Goal: Task Accomplishment & Management: Use online tool/utility

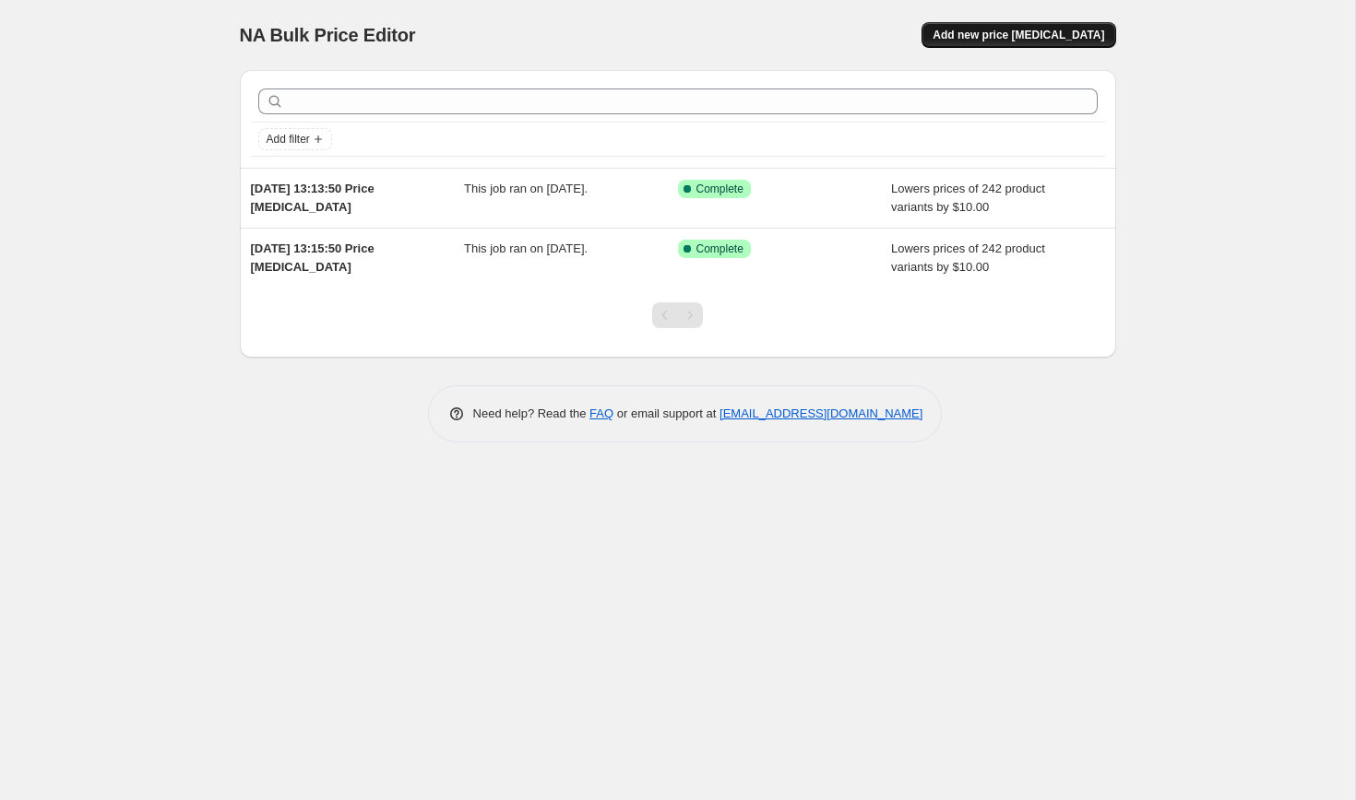
click at [990, 32] on span "Add new price [MEDICAL_DATA]" at bounding box center [1018, 35] width 172 height 15
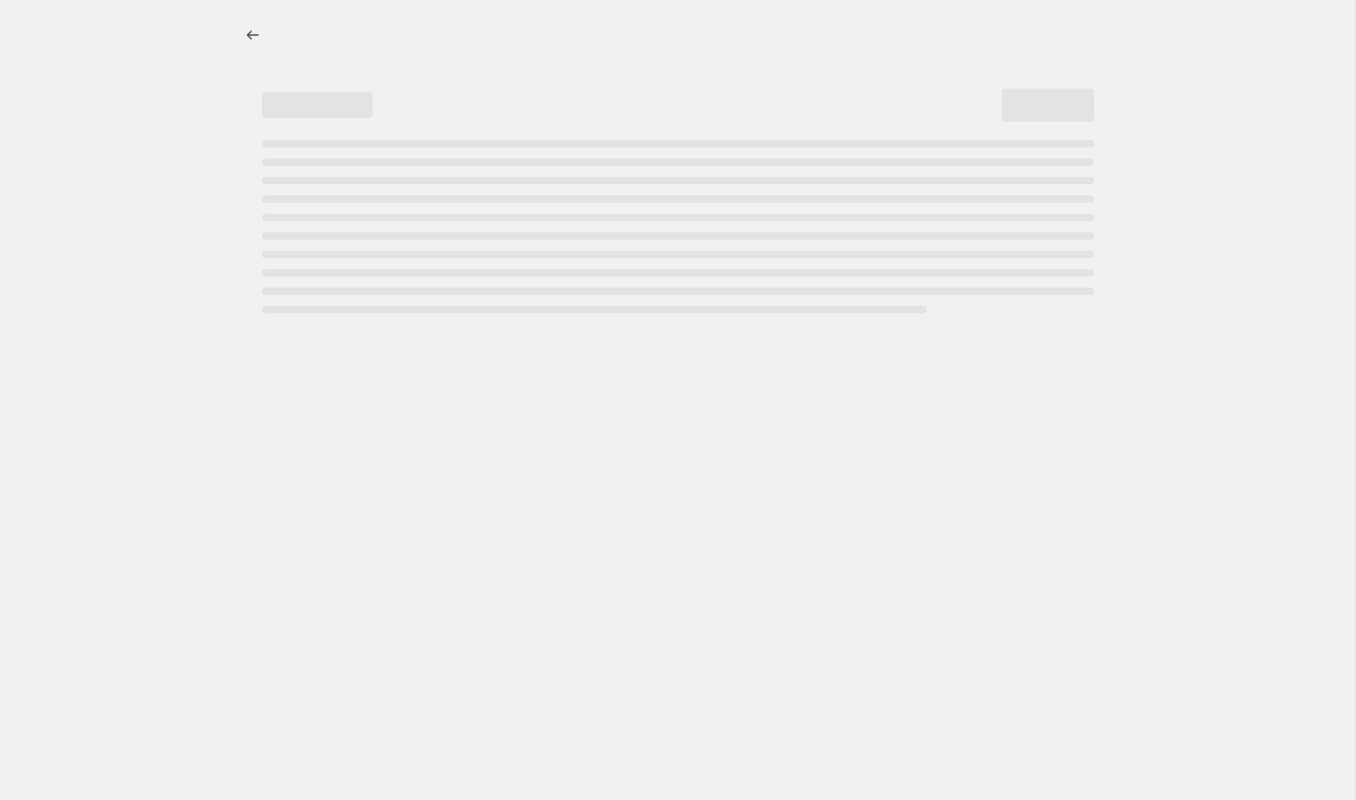
select select "percentage"
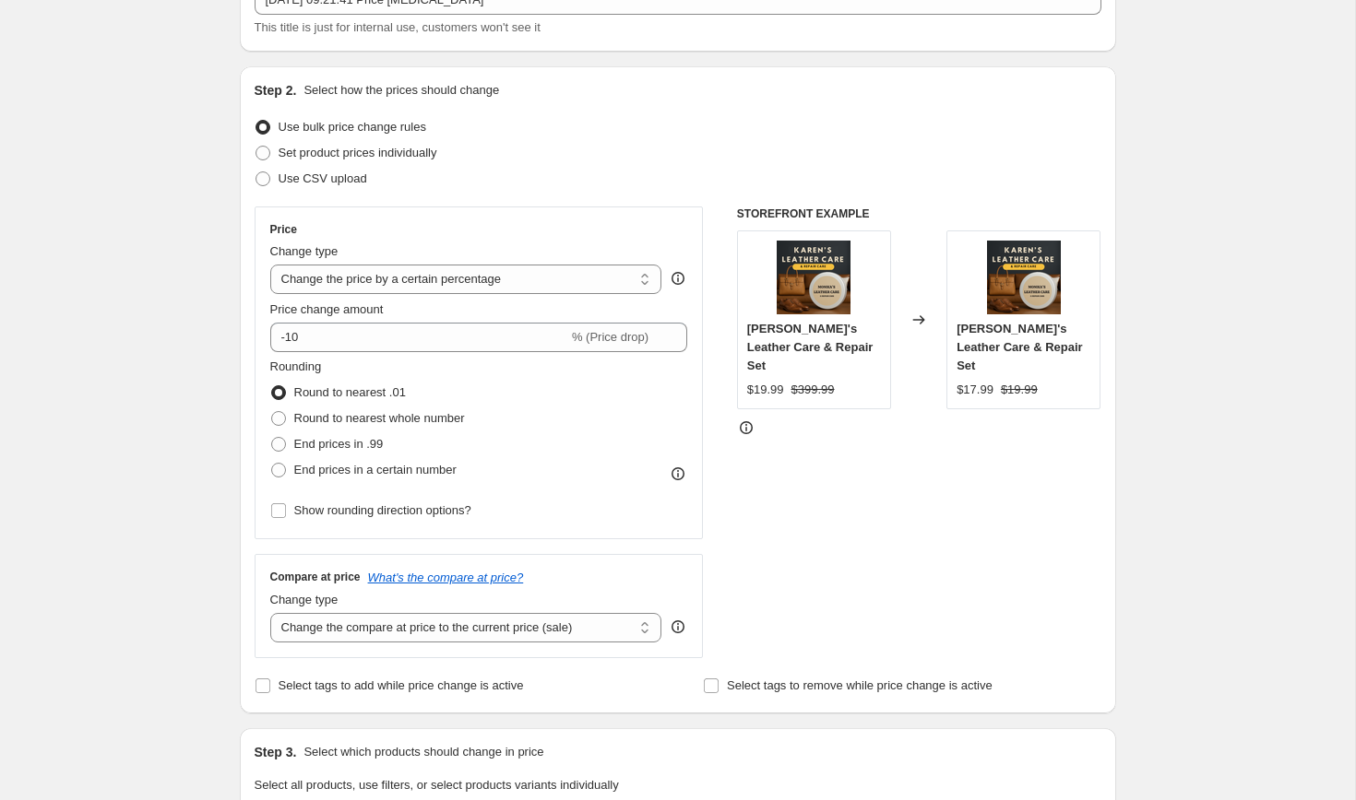
scroll to position [138, 0]
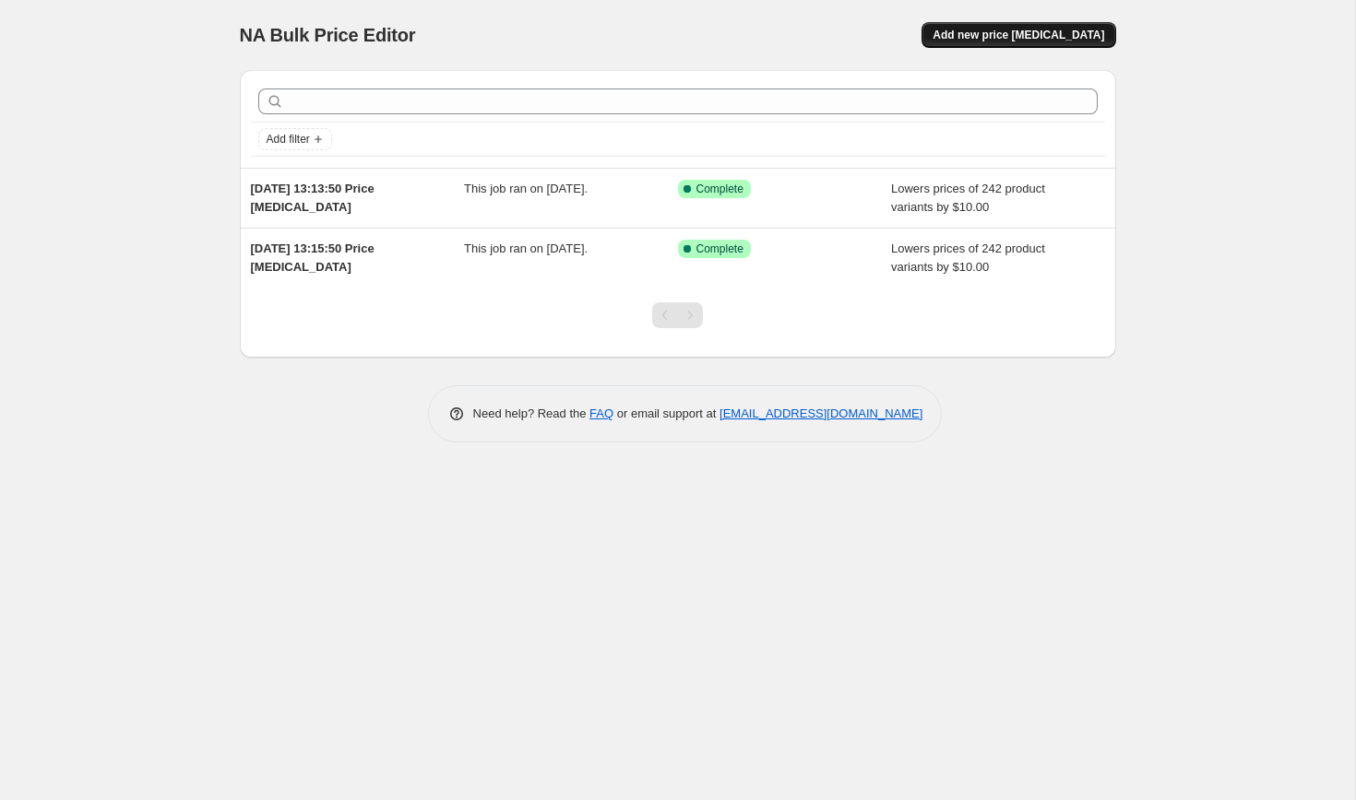
click at [1009, 39] on span "Add new price [MEDICAL_DATA]" at bounding box center [1018, 35] width 172 height 15
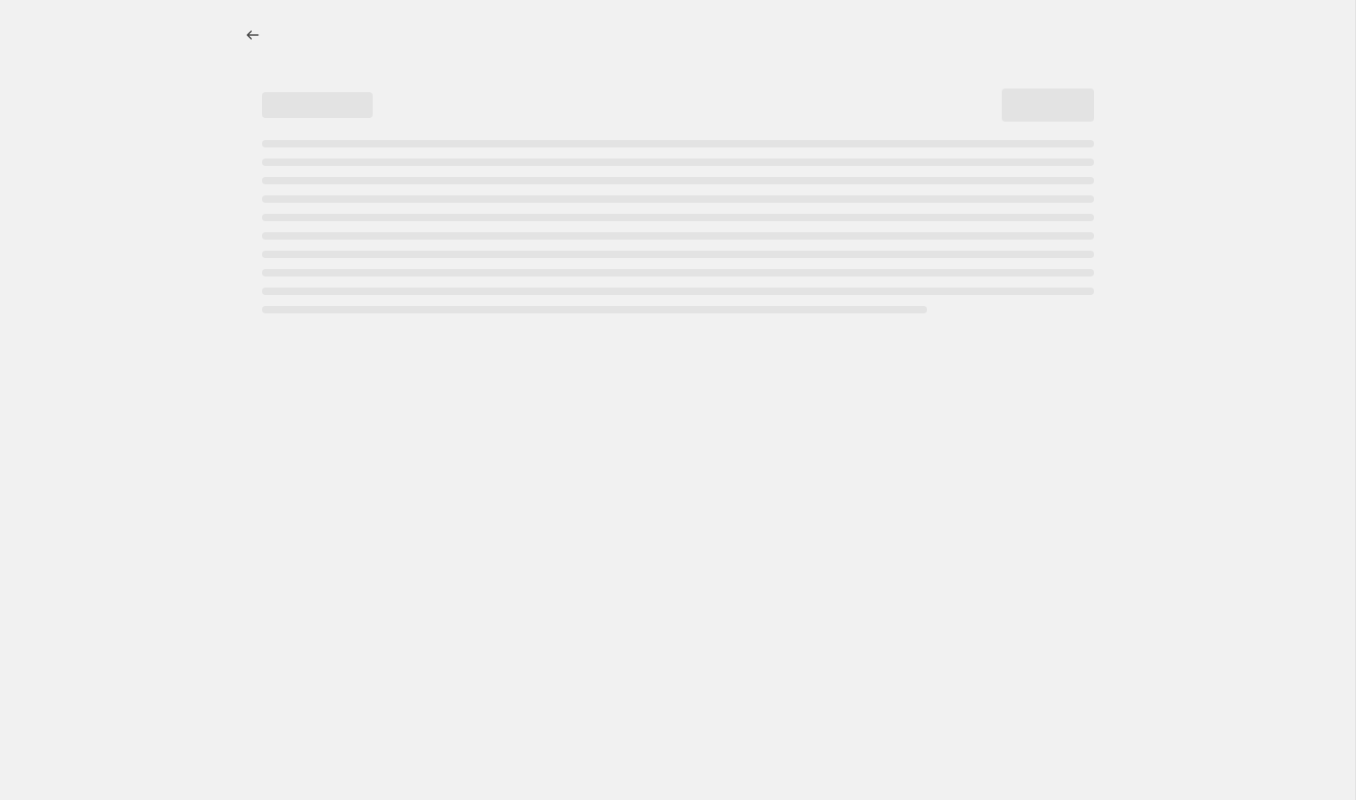
select select "percentage"
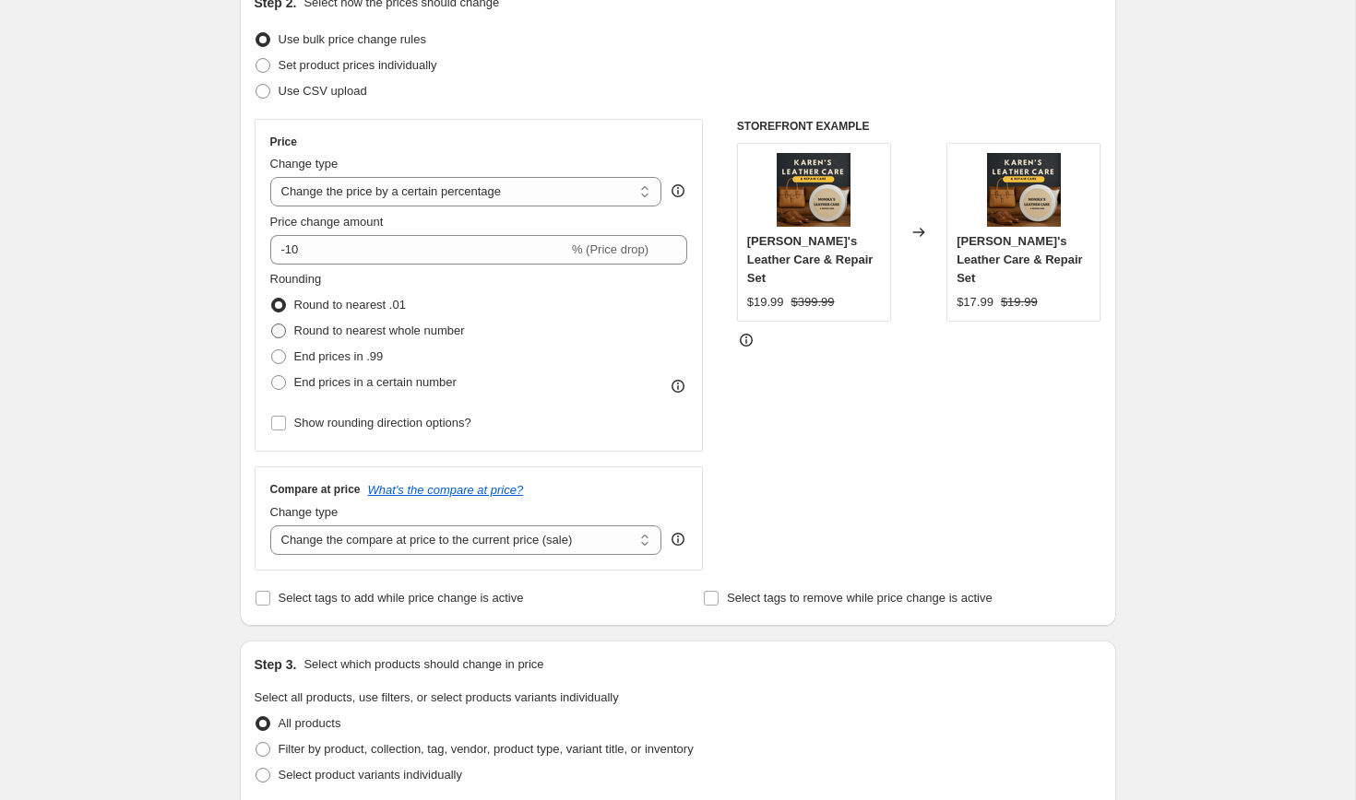
scroll to position [221, 0]
click at [368, 357] on span "End prices in .99" at bounding box center [338, 356] width 89 height 14
click at [272, 349] on input "End prices in .99" at bounding box center [271, 349] width 1 height 1
radio input "true"
click at [416, 200] on select "Change the price to a certain amount Change the price by a certain amount Chang…" at bounding box center [466, 191] width 392 height 30
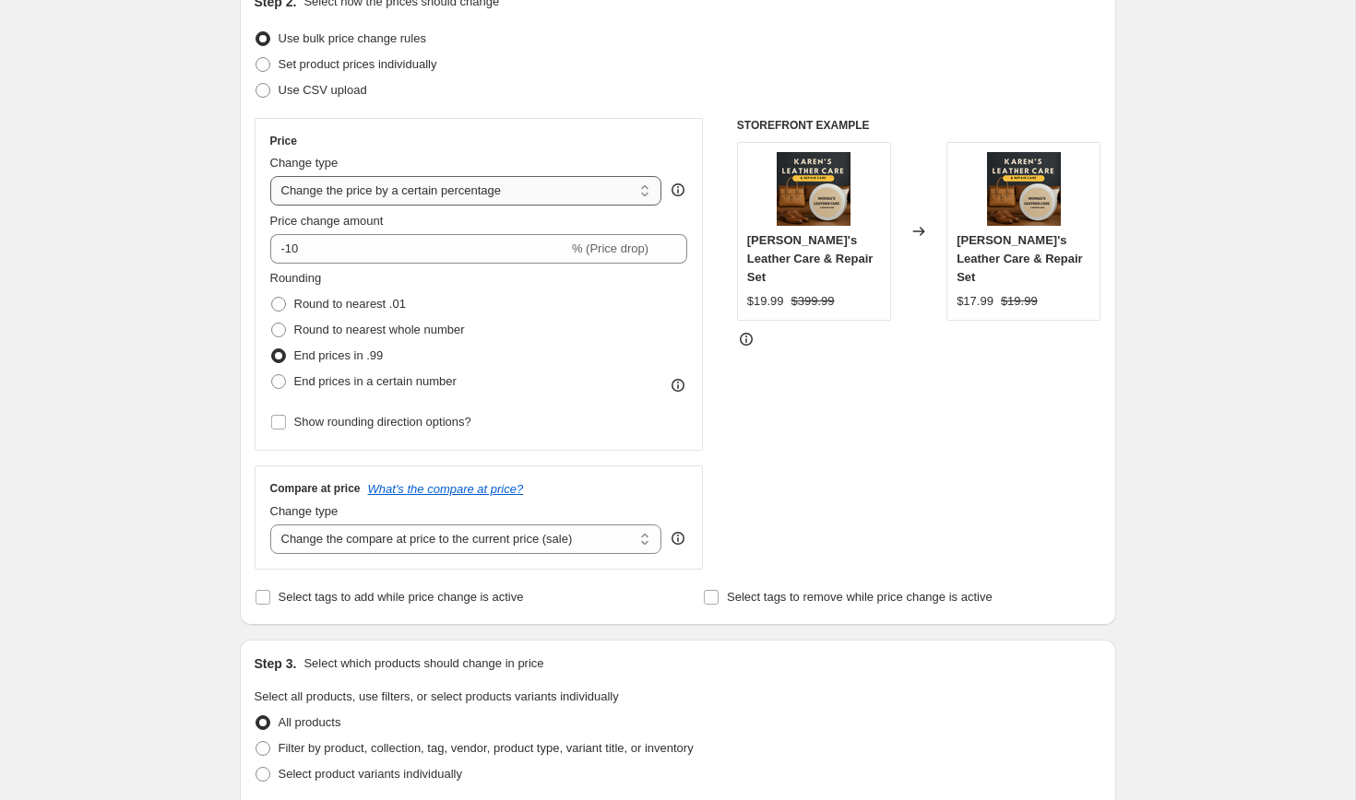
select select "by"
click at [270, 176] on select "Change the price to a certain amount Change the price by a certain amount Chang…" at bounding box center [466, 191] width 392 height 30
click at [80, 298] on div "Create new price [MEDICAL_DATA]. This page is ready Create new price [MEDICAL_D…" at bounding box center [677, 709] width 1355 height 1861
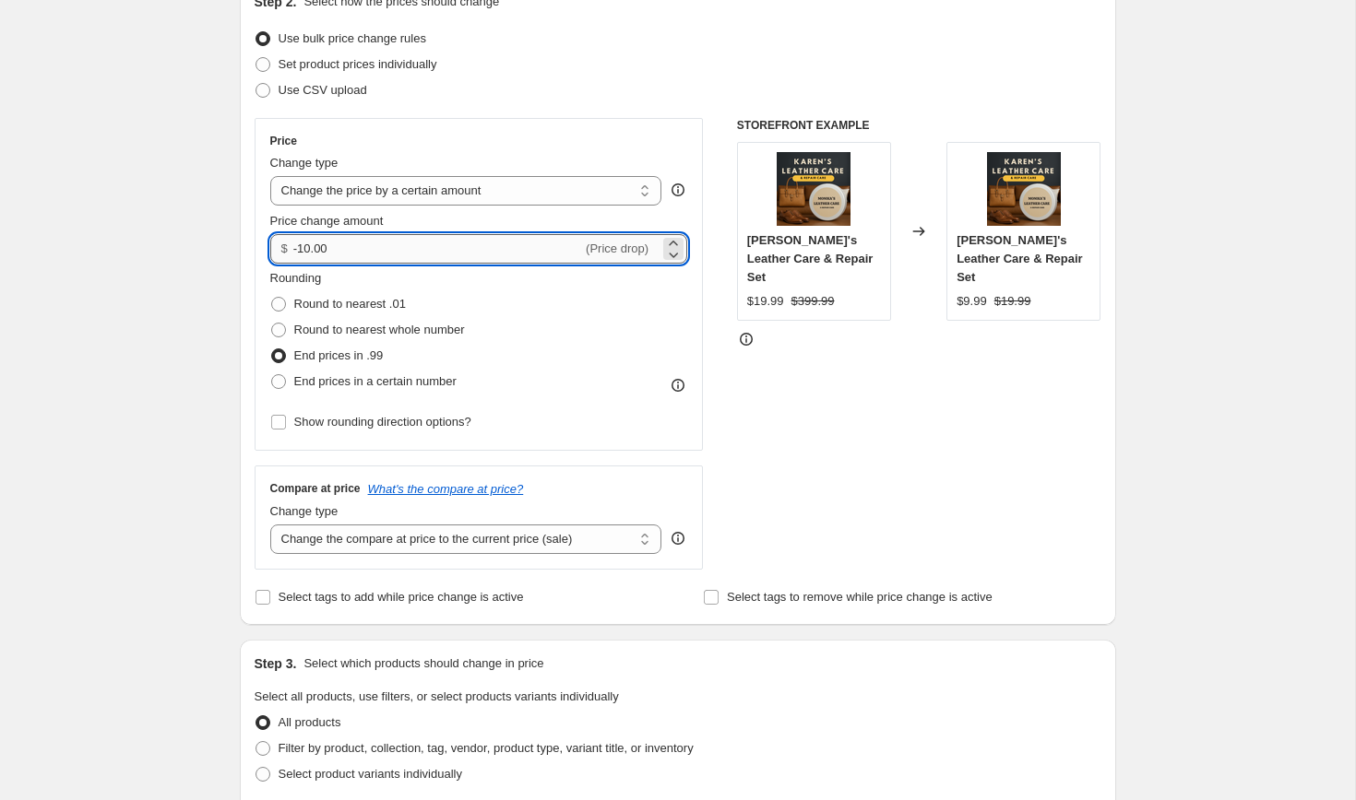
drag, startPoint x: 298, startPoint y: 249, endPoint x: 347, endPoint y: 255, distance: 49.2
click at [347, 255] on input "-10.00" at bounding box center [437, 249] width 289 height 30
click at [164, 293] on div "Create new price [MEDICAL_DATA]. This page is ready Create new price [MEDICAL_D…" at bounding box center [677, 709] width 1355 height 1861
drag, startPoint x: 301, startPoint y: 249, endPoint x: 207, endPoint y: 252, distance: 94.1
click at [207, 252] on div "Create new price [MEDICAL_DATA]. This page is ready Create new price [MEDICAL_D…" at bounding box center [677, 709] width 1355 height 1861
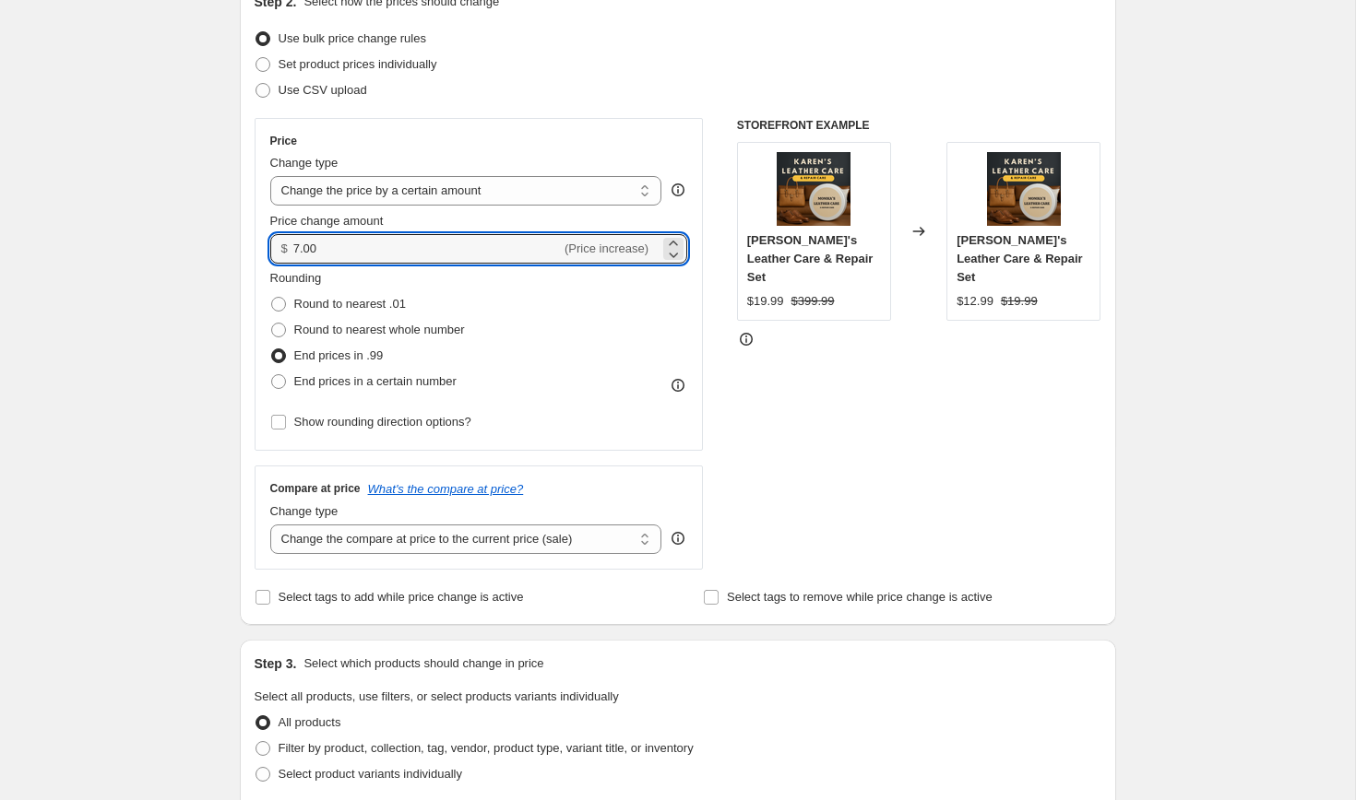
type input "7.00"
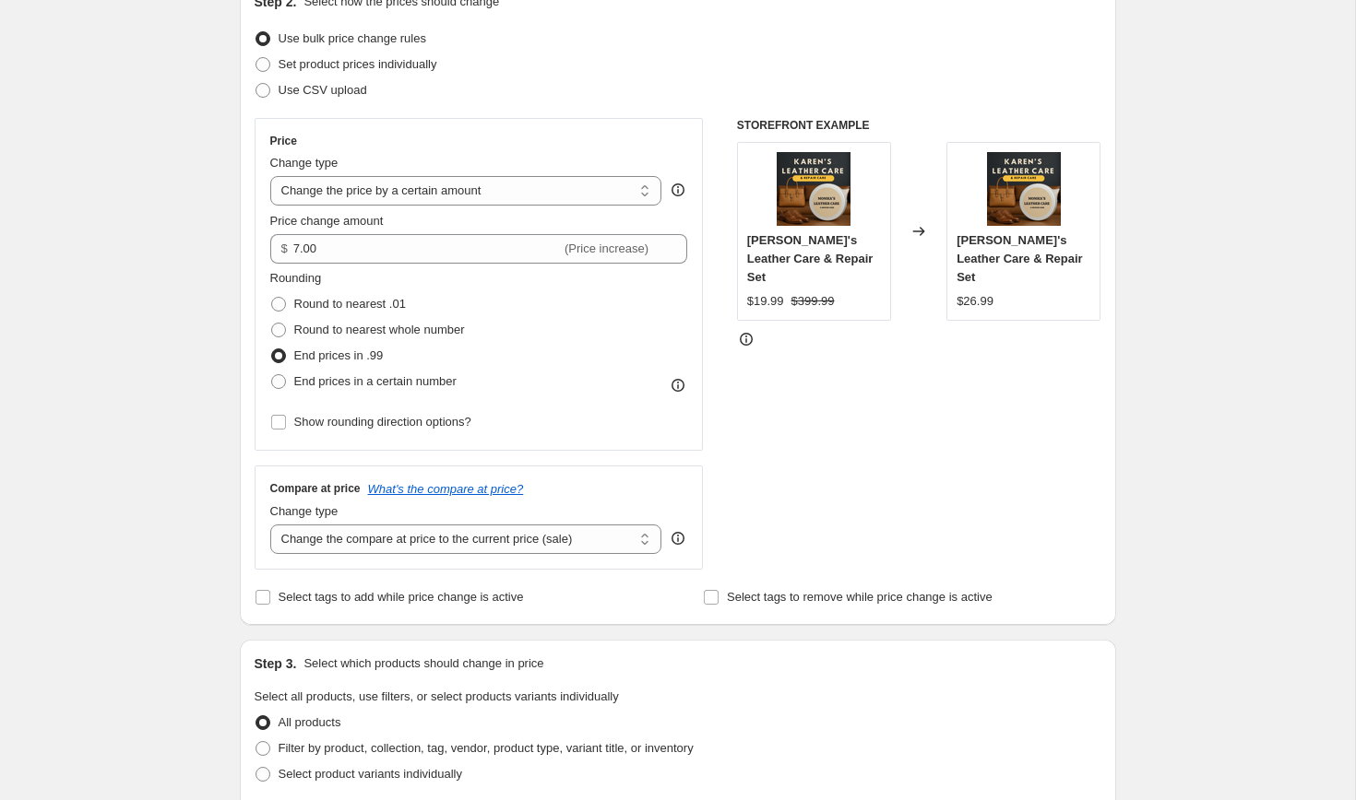
click at [132, 266] on div "Create new price [MEDICAL_DATA]. This page is ready Create new price [MEDICAL_D…" at bounding box center [677, 709] width 1355 height 1861
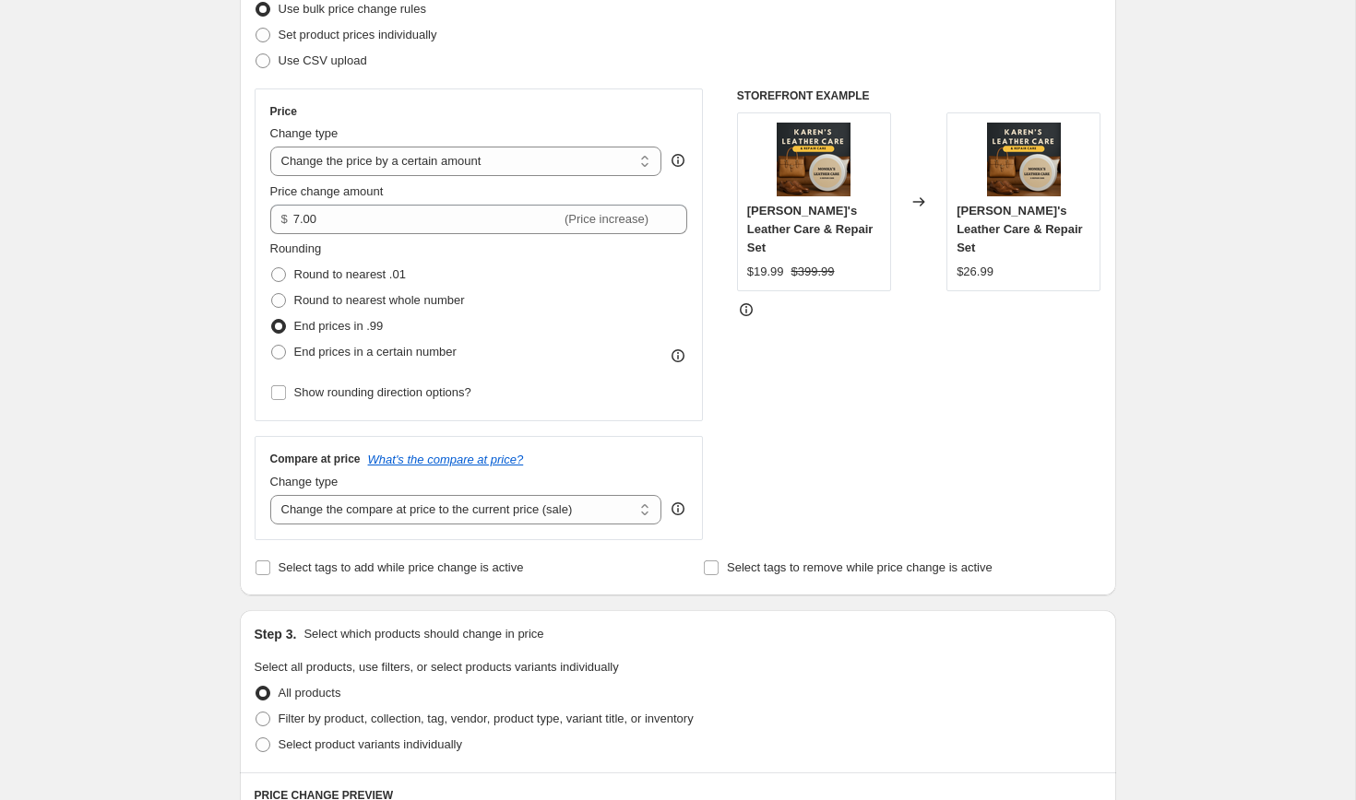
scroll to position [250, 0]
click at [433, 505] on select "Change the compare at price to the current price (sale) Change the compare at p…" at bounding box center [466, 511] width 392 height 30
select select "no_change"
click at [270, 496] on select "Change the compare at price to the current price (sale) Change the compare at p…" at bounding box center [466, 511] width 392 height 30
click at [165, 407] on div "Create new price [MEDICAL_DATA]. This page is ready Create new price [MEDICAL_D…" at bounding box center [677, 680] width 1355 height 1861
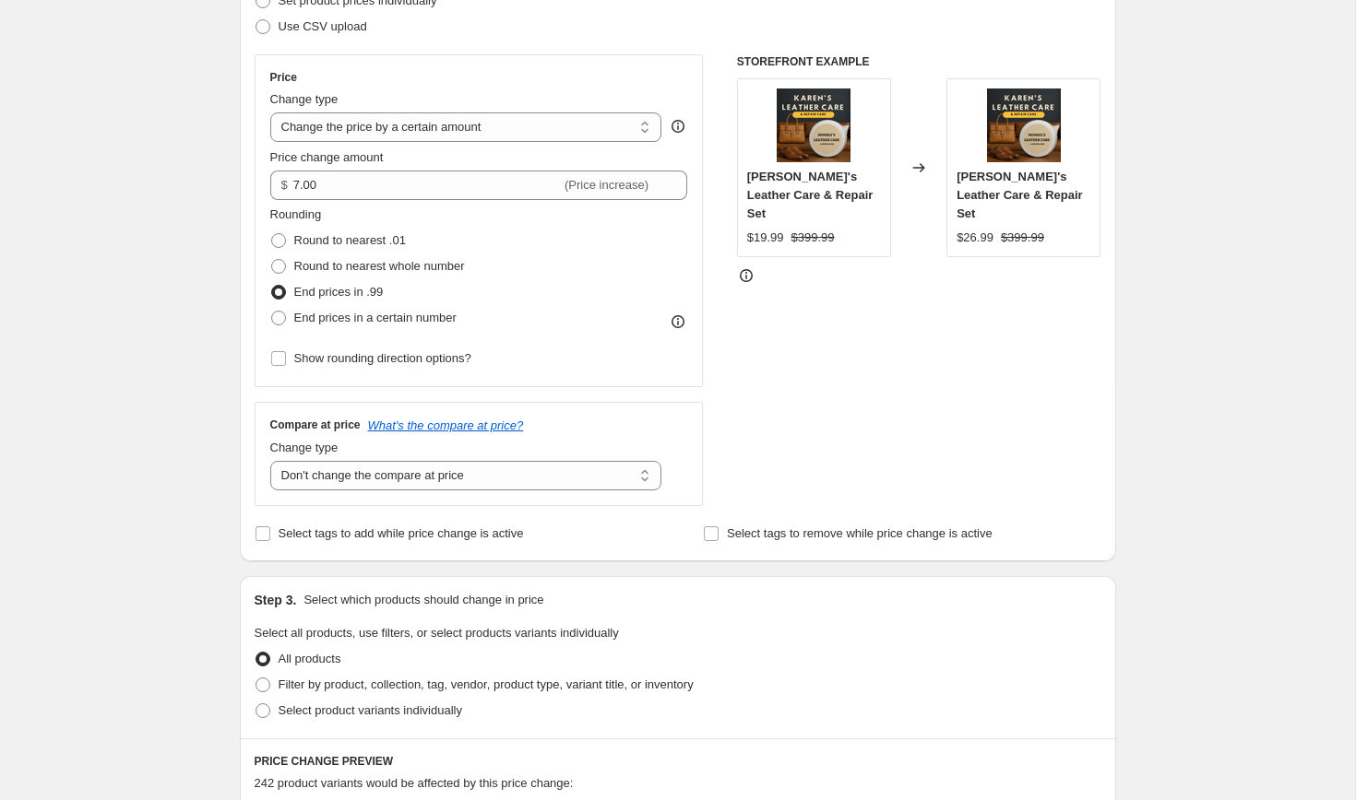
scroll to position [291, 0]
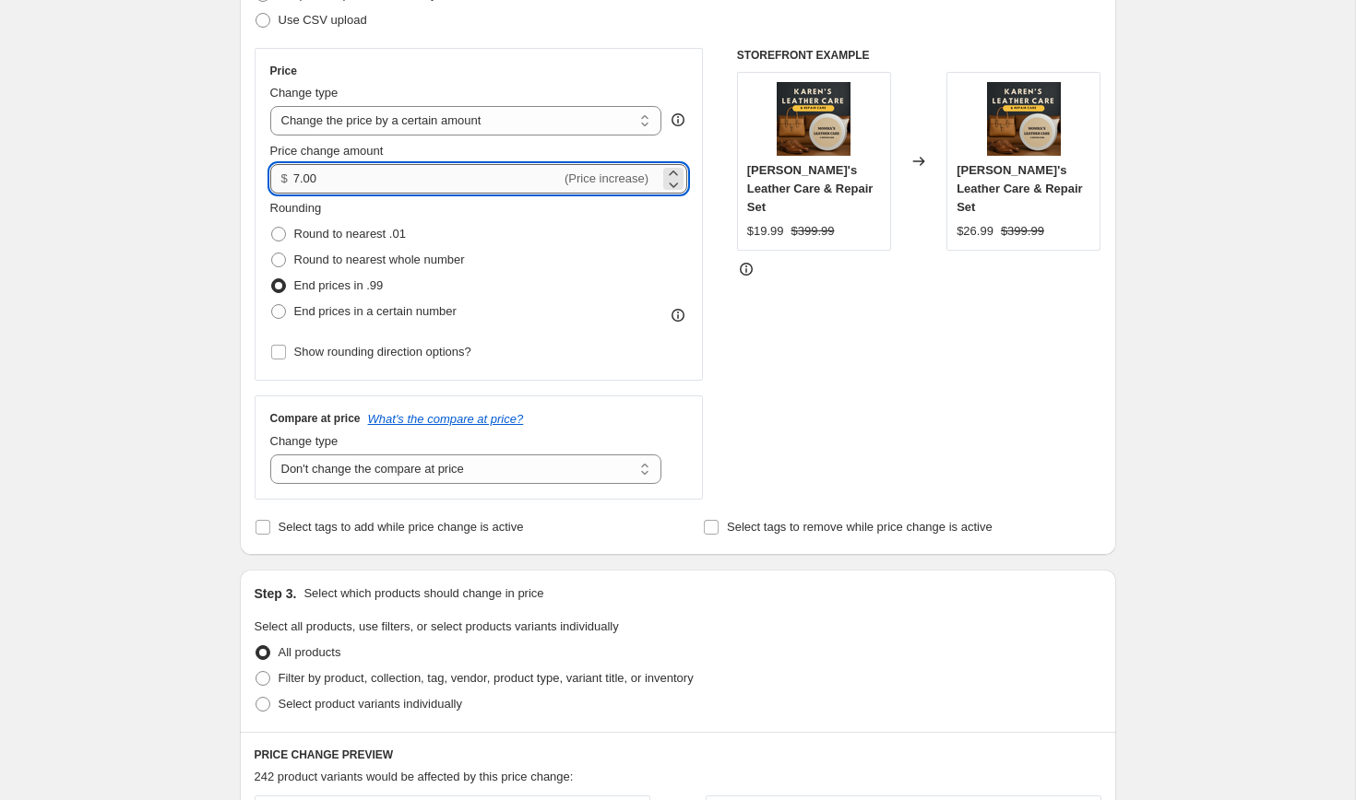
click at [299, 178] on input "7.00" at bounding box center [426, 179] width 267 height 30
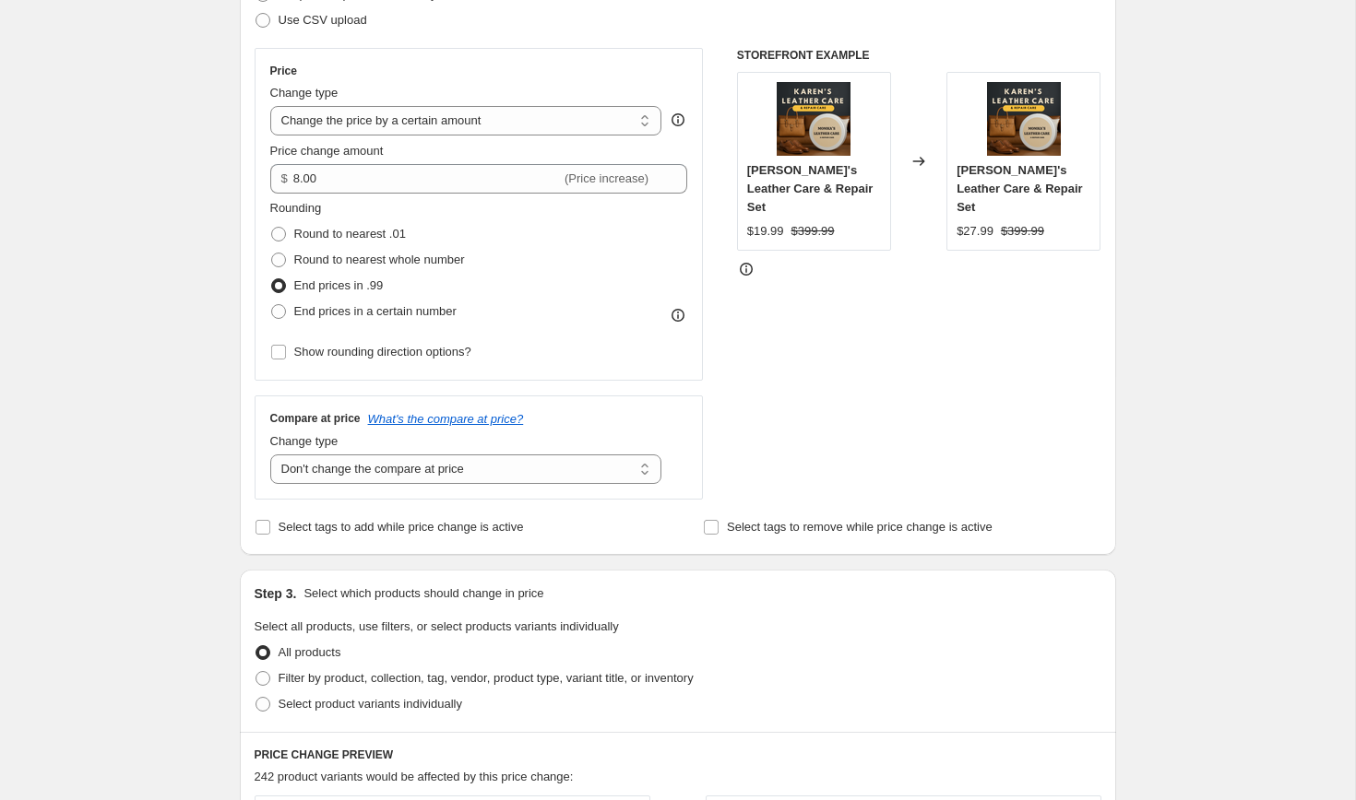
click at [192, 264] on div "Create new price [MEDICAL_DATA]. This page is ready Create new price [MEDICAL_D…" at bounding box center [677, 639] width 1355 height 1861
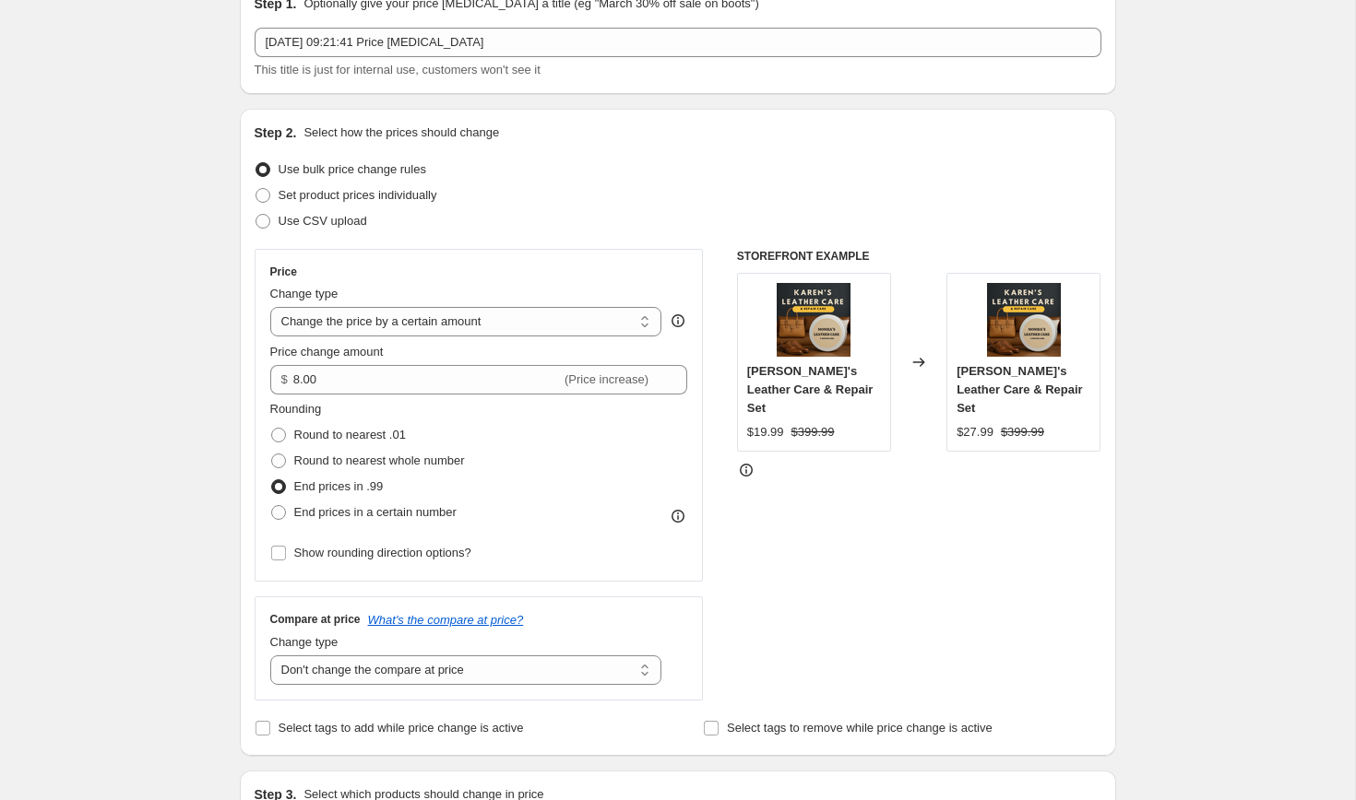
scroll to position [0, 0]
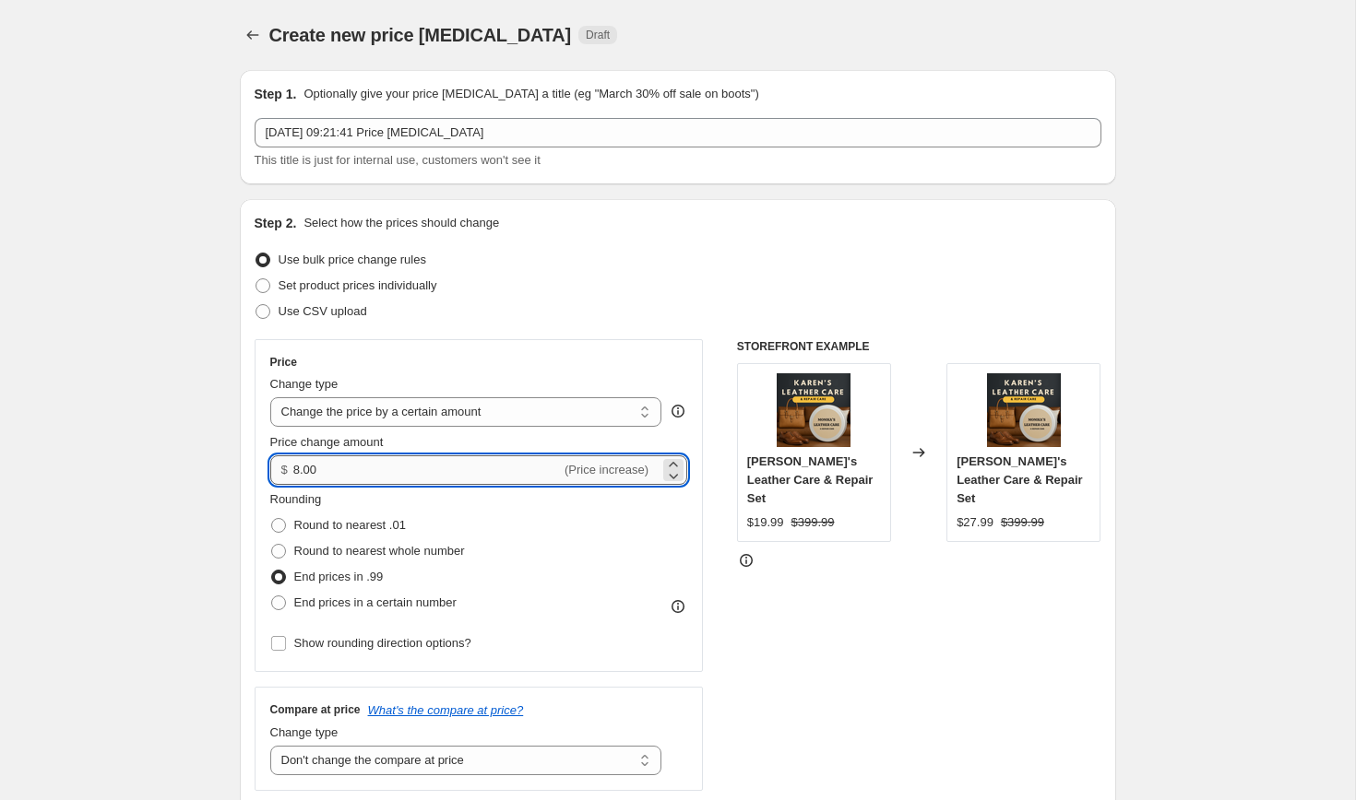
click at [302, 469] on input "8.00" at bounding box center [426, 471] width 267 height 30
type input "7.00"
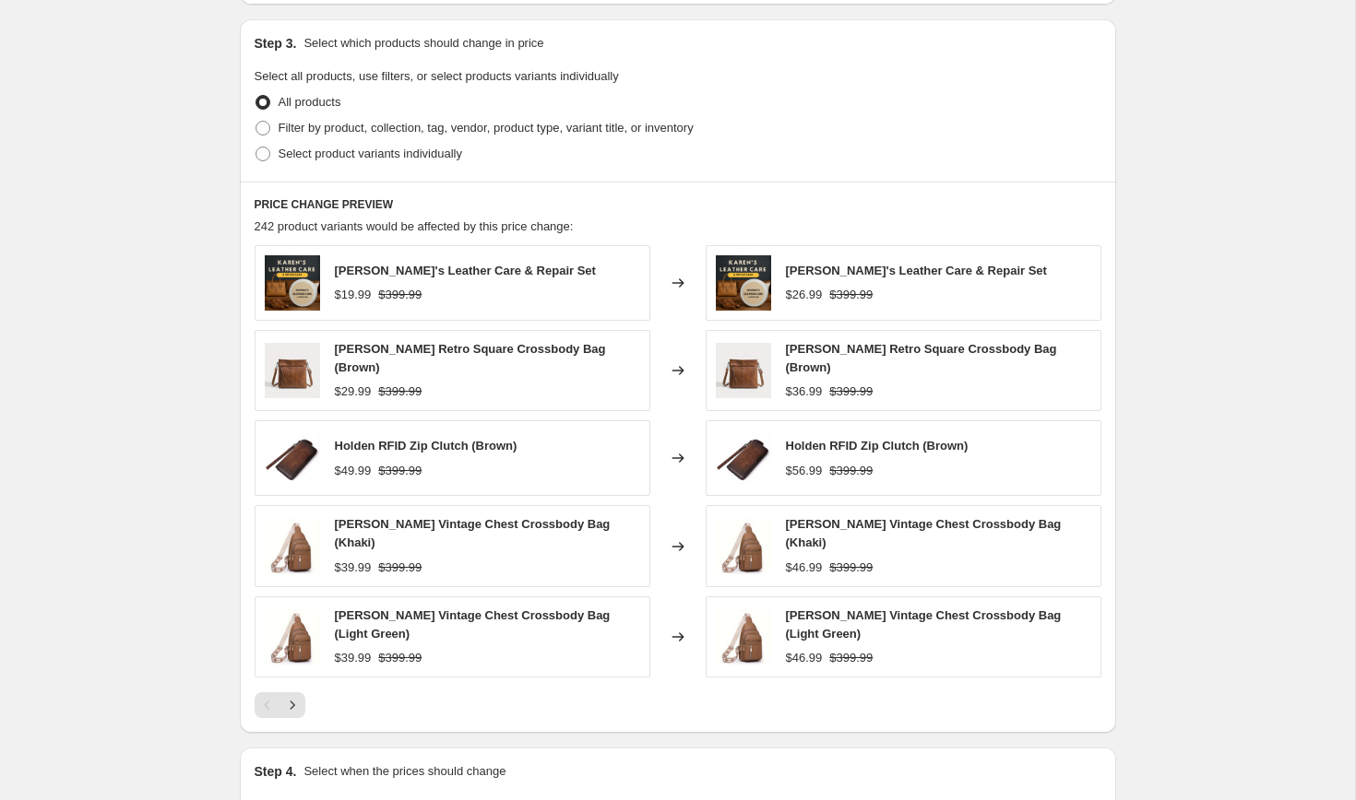
scroll to position [1043, 0]
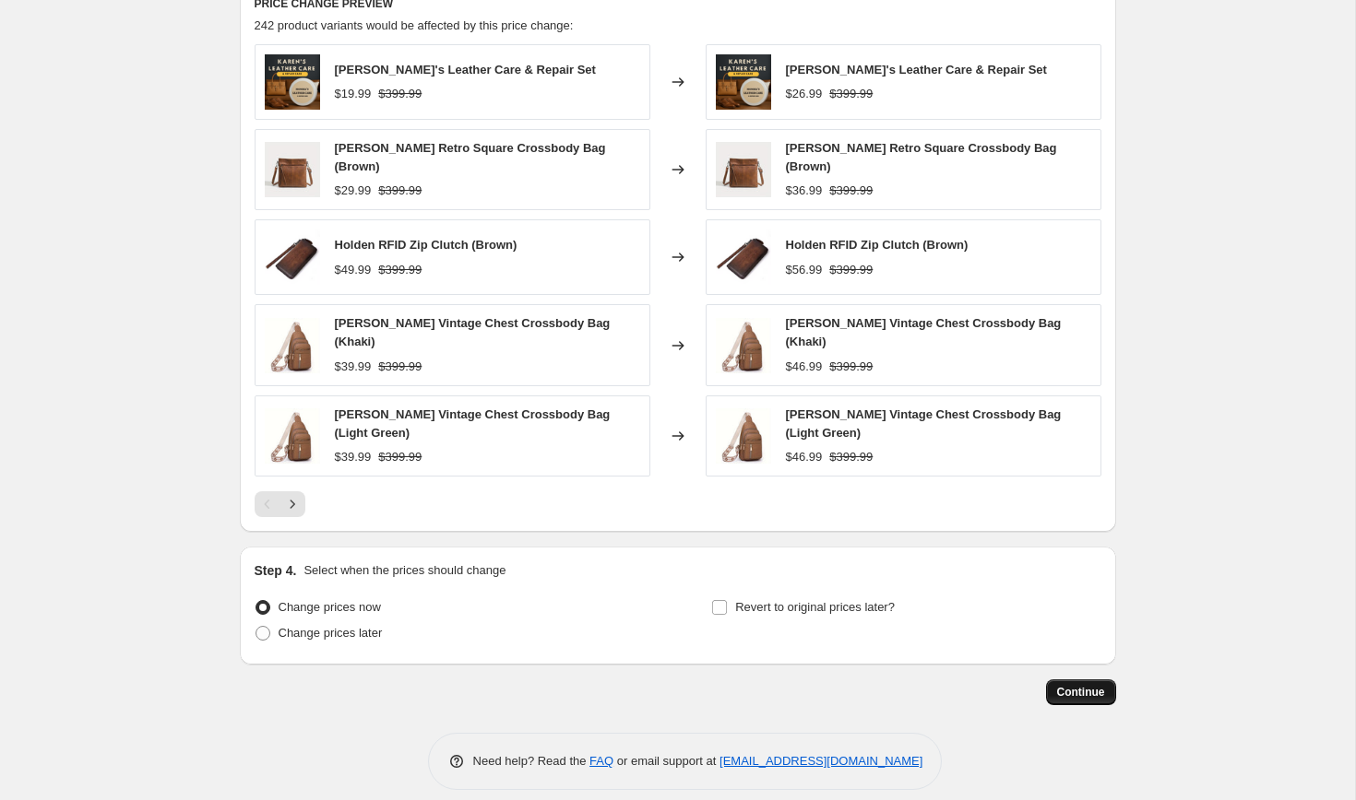
click at [1064, 685] on span "Continue" at bounding box center [1081, 692] width 48 height 15
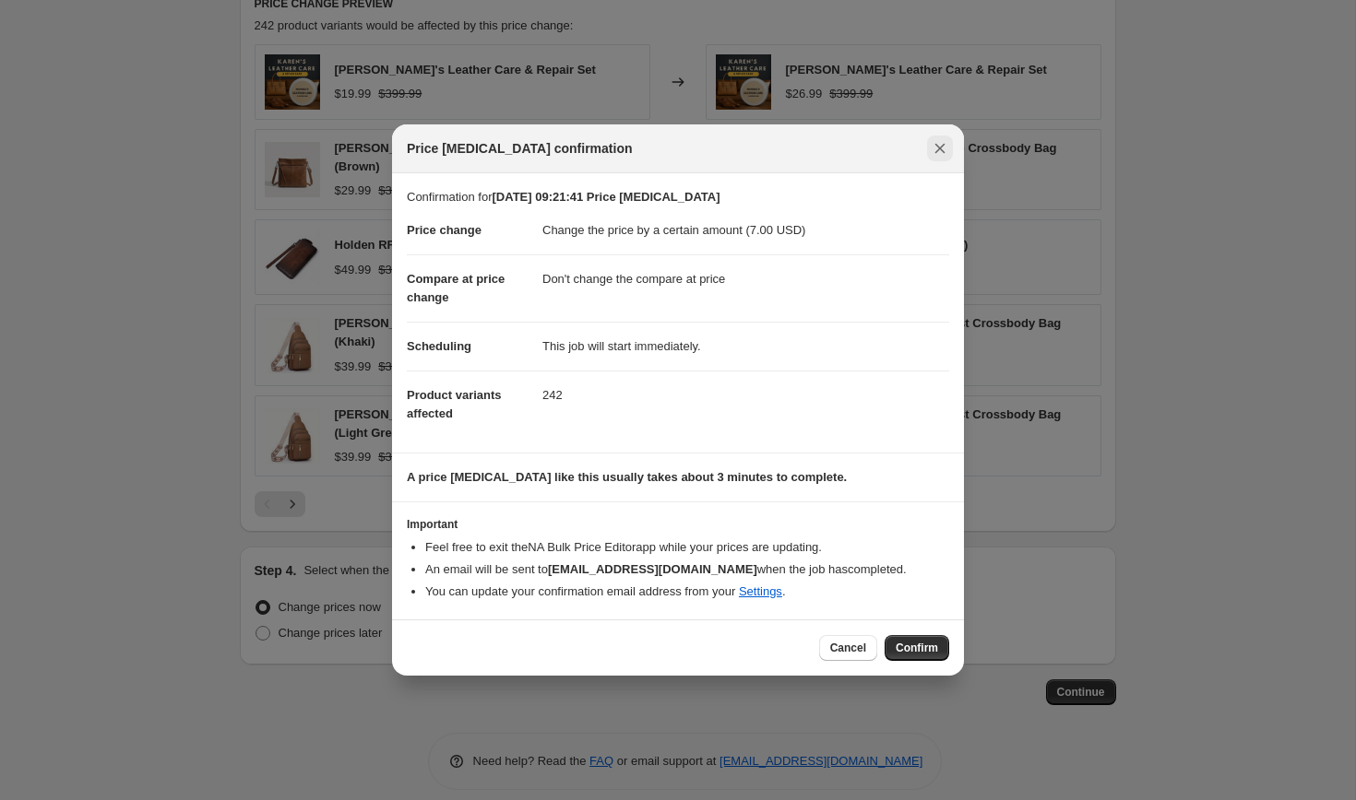
click at [945, 150] on icon "Close" at bounding box center [939, 148] width 18 height 18
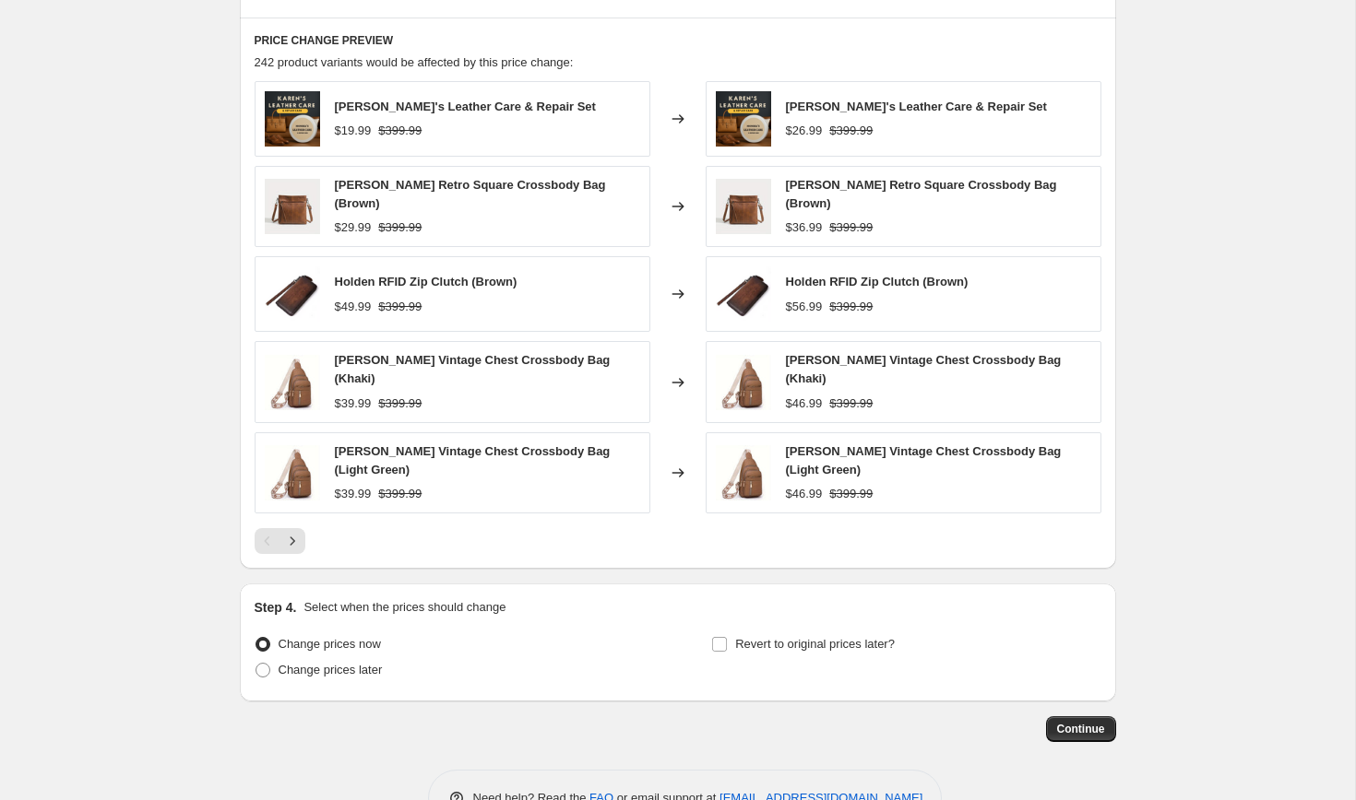
scroll to position [1043, 0]
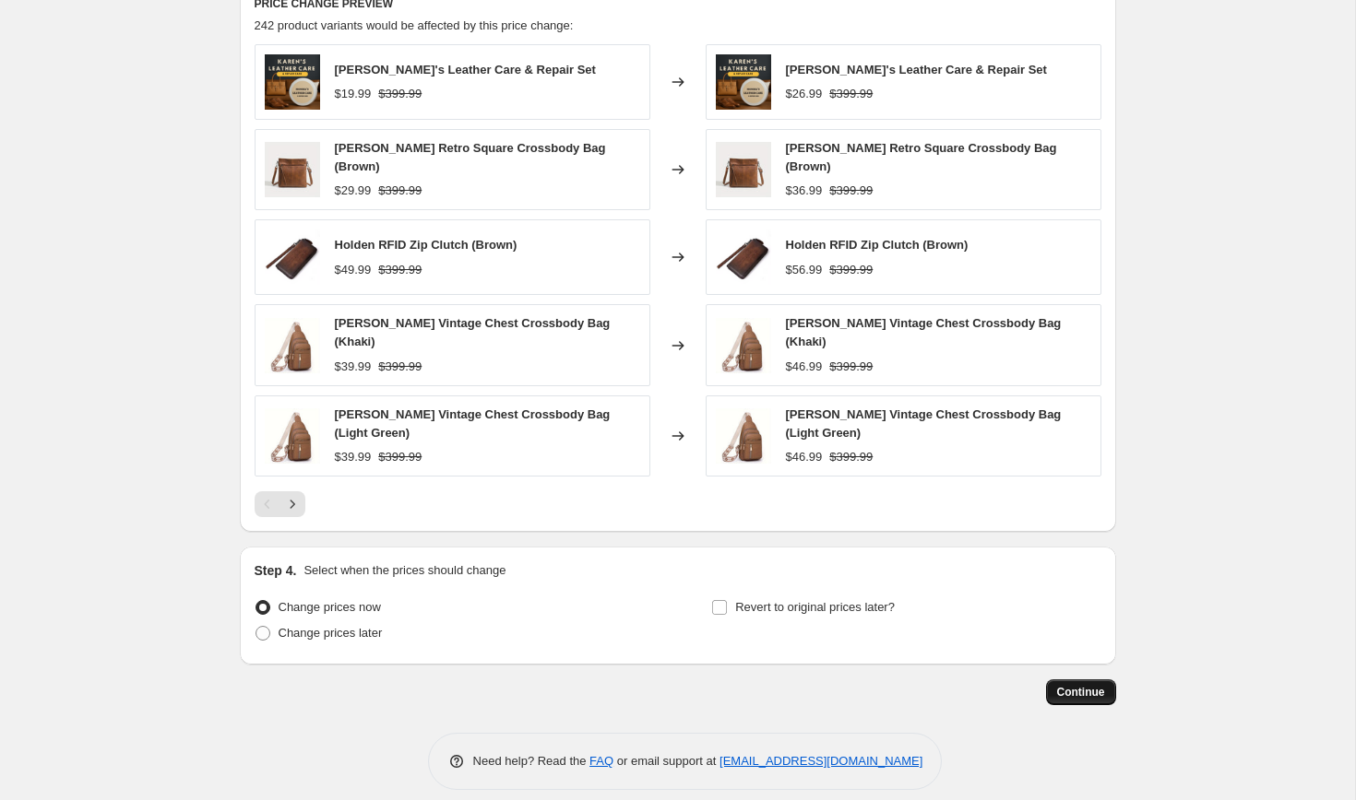
click at [1068, 685] on span "Continue" at bounding box center [1081, 692] width 48 height 15
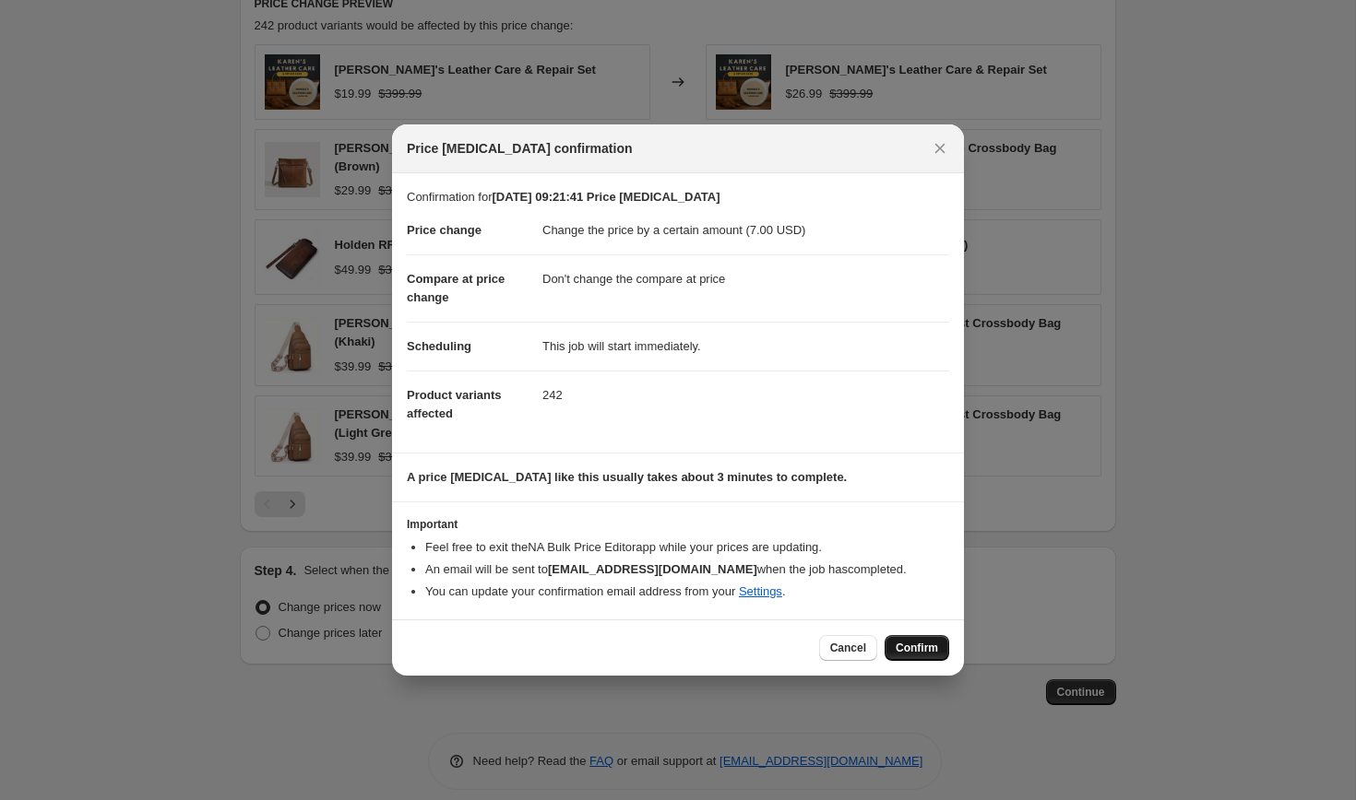
click at [921, 645] on span "Confirm" at bounding box center [916, 648] width 42 height 15
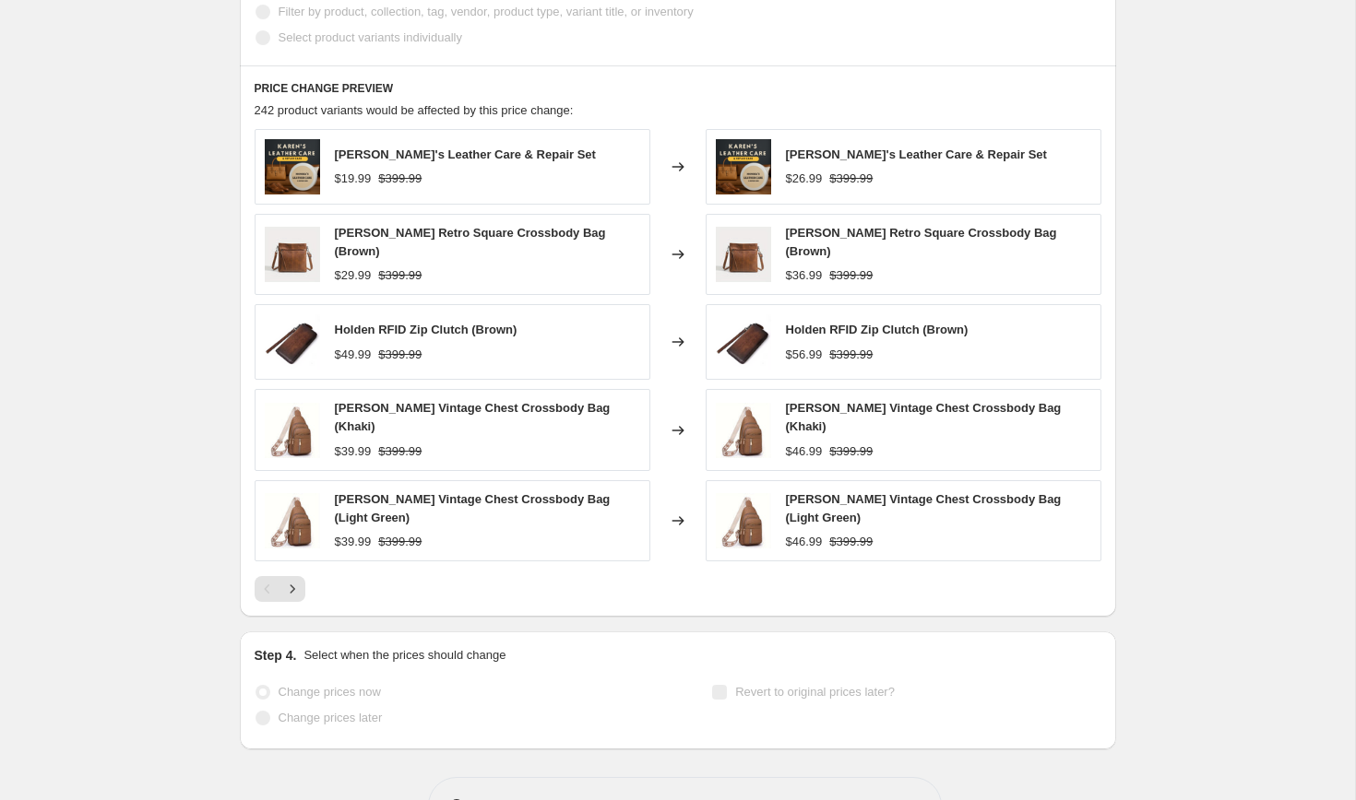
scroll to position [1091, 0]
select select "by"
select select "no_change"
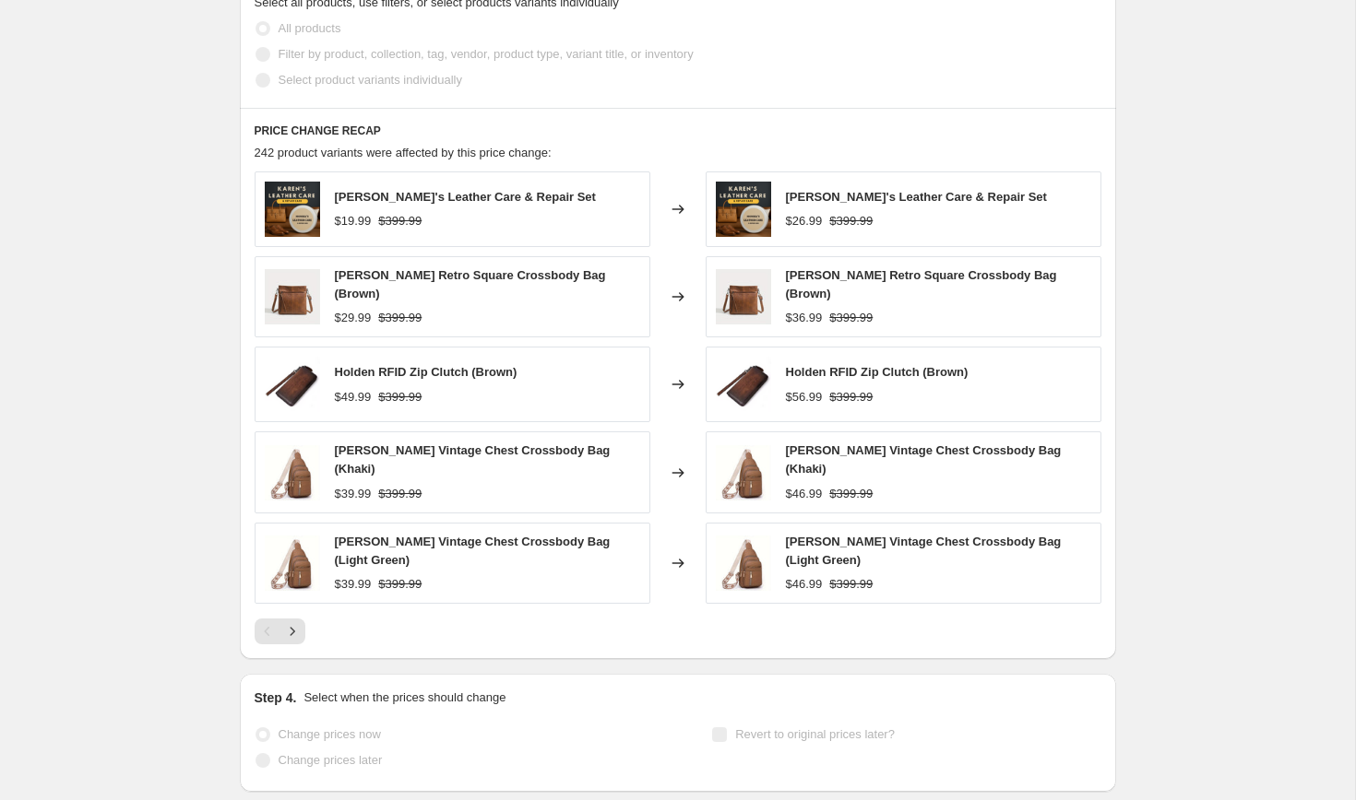
scroll to position [0, 0]
